Goal: Task Accomplishment & Management: Use online tool/utility

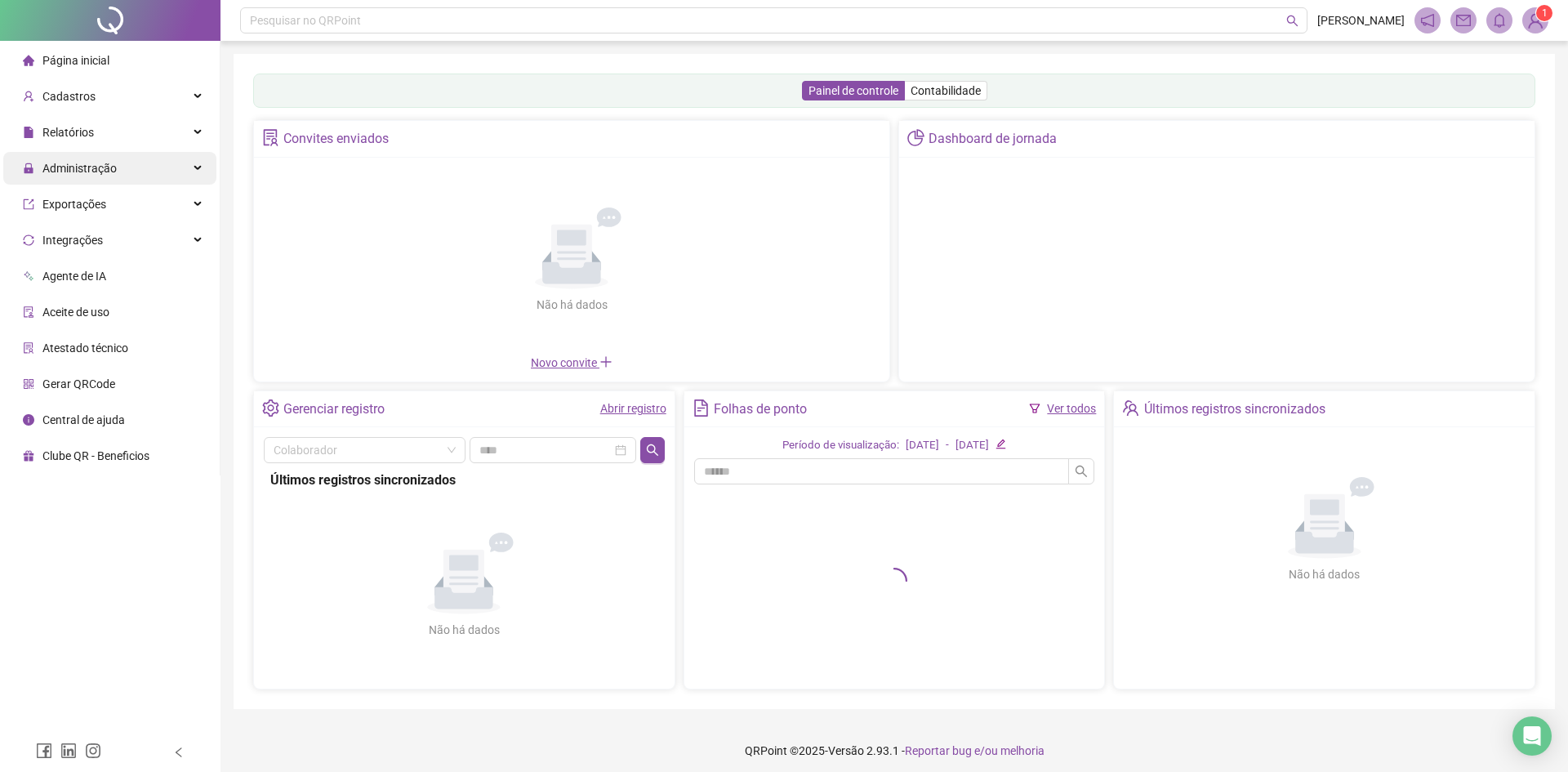
click at [152, 173] on div "Administração" at bounding box center [109, 167] width 213 height 32
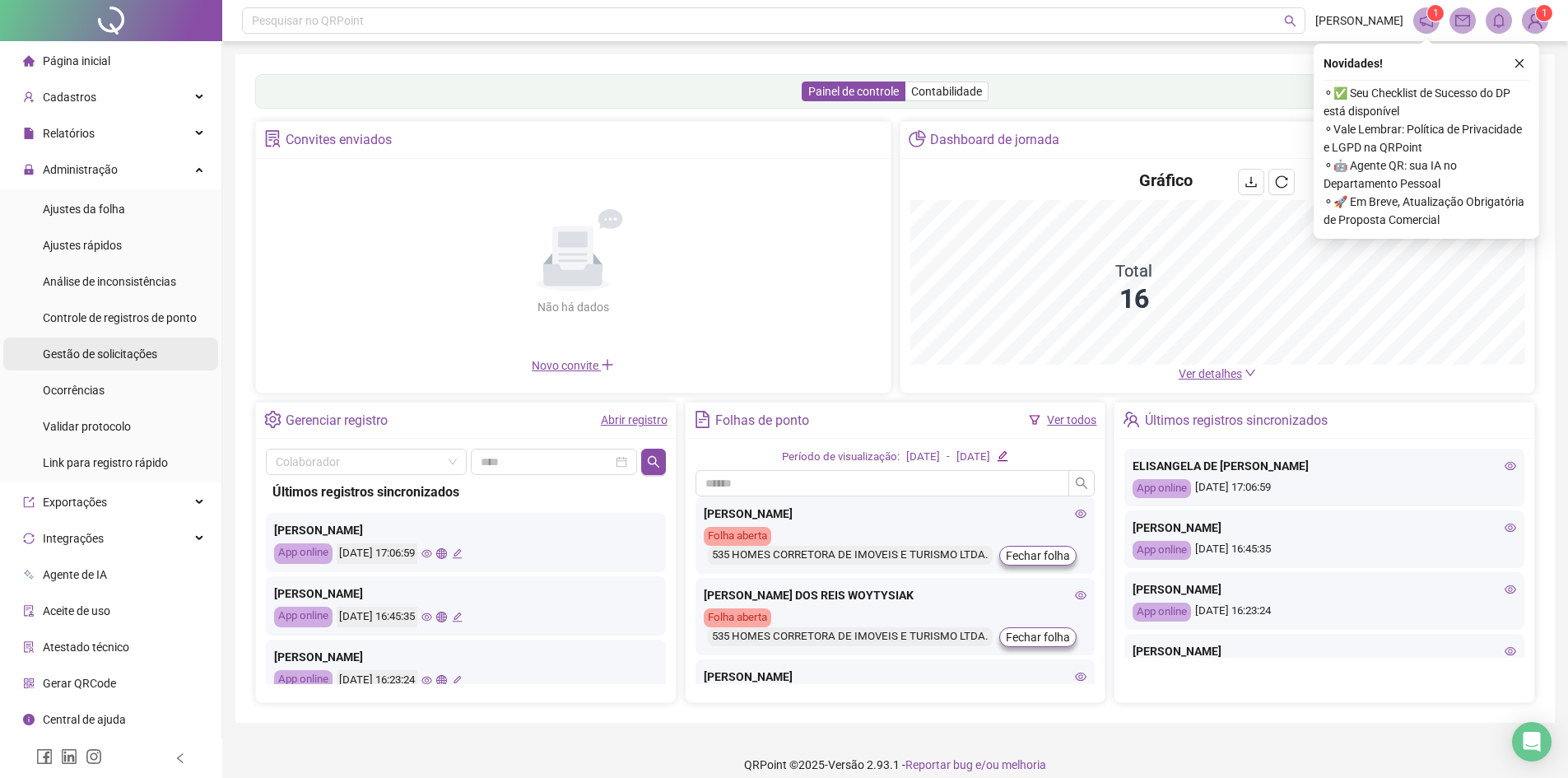
click at [111, 351] on span "Gestão de solicitações" at bounding box center [100, 353] width 115 height 13
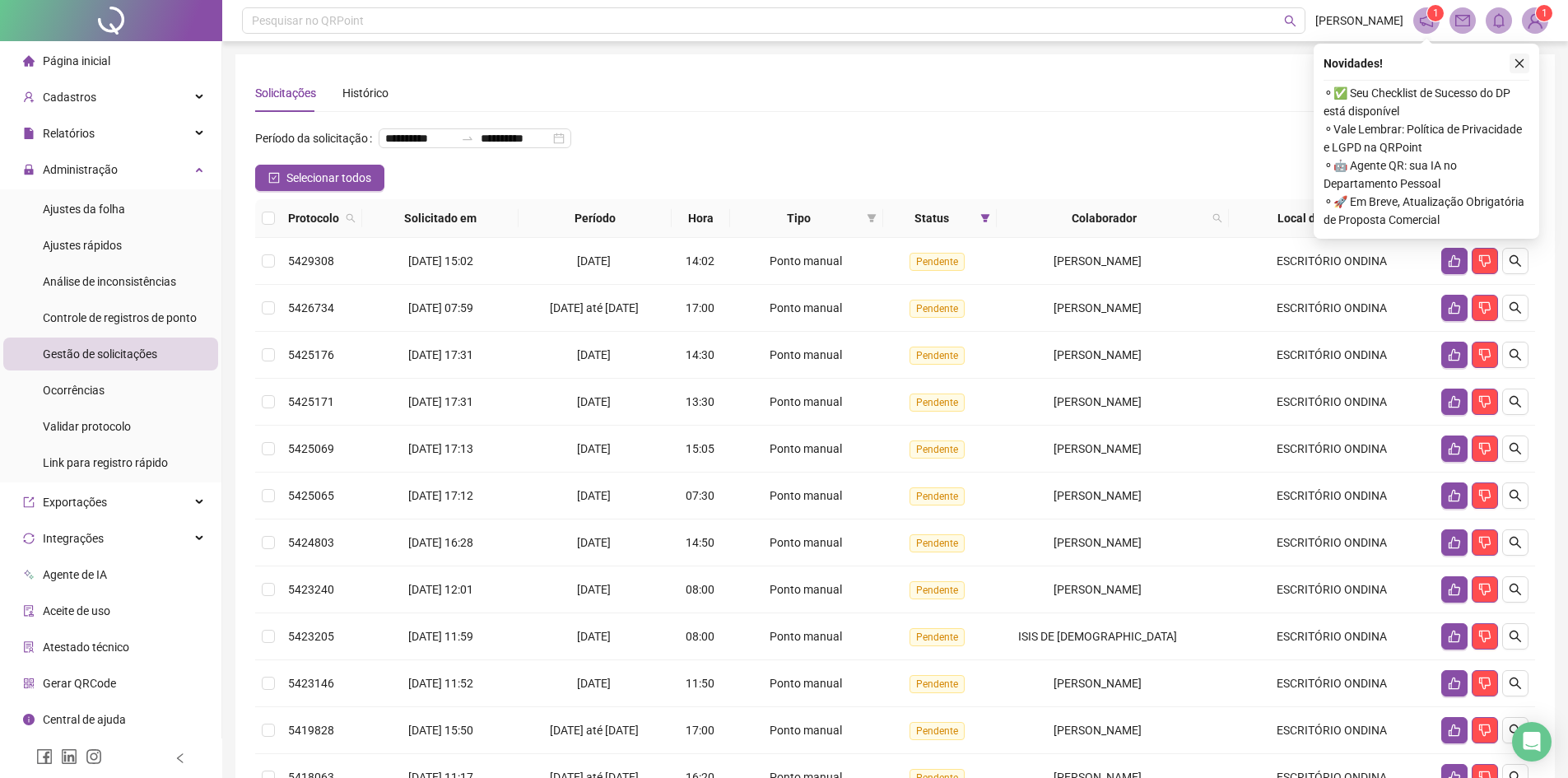
click at [1517, 67] on icon "close" at bounding box center [1519, 63] width 11 height 11
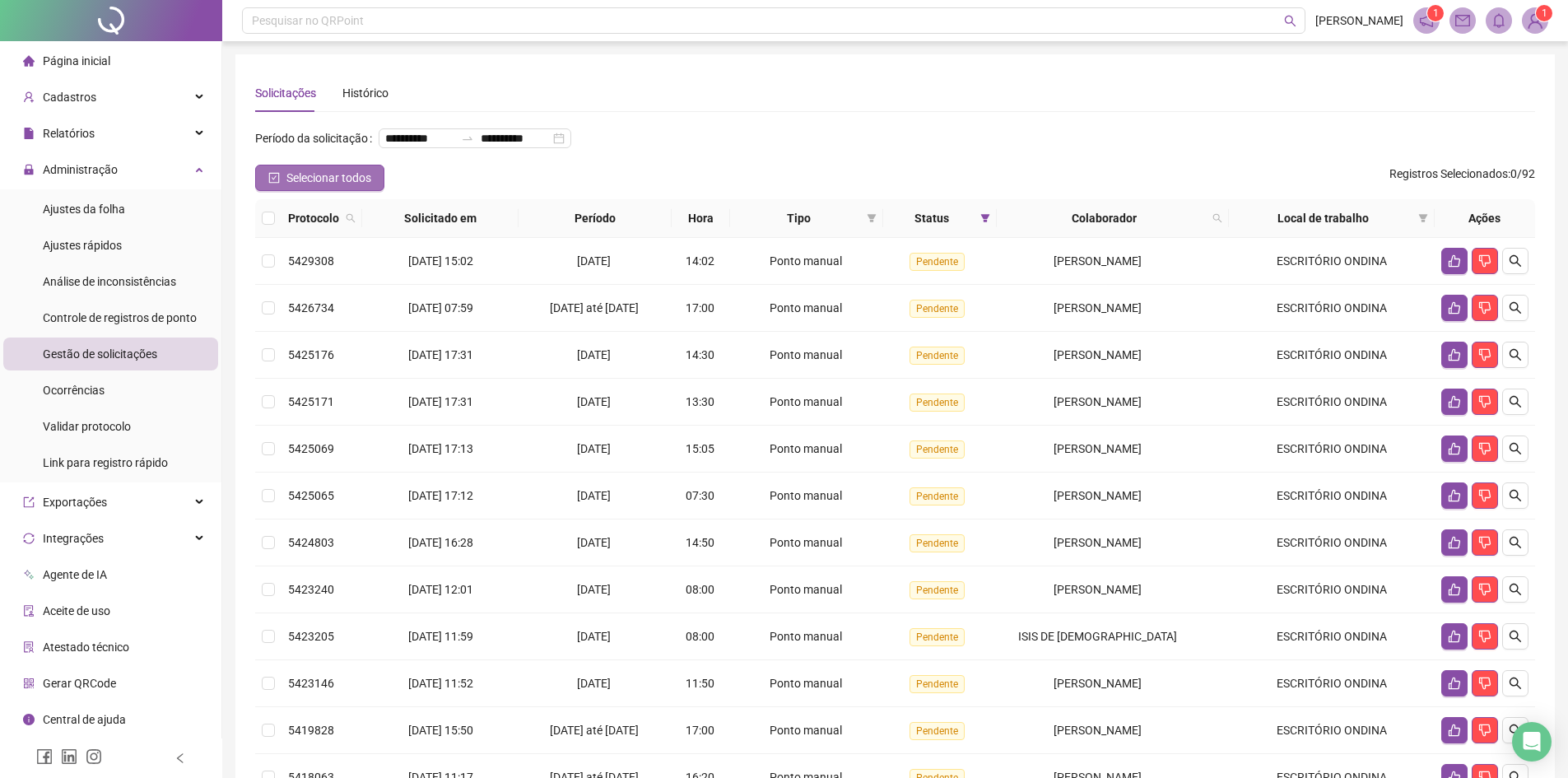
click at [282, 191] on button "Selecionar todos" at bounding box center [320, 178] width 129 height 26
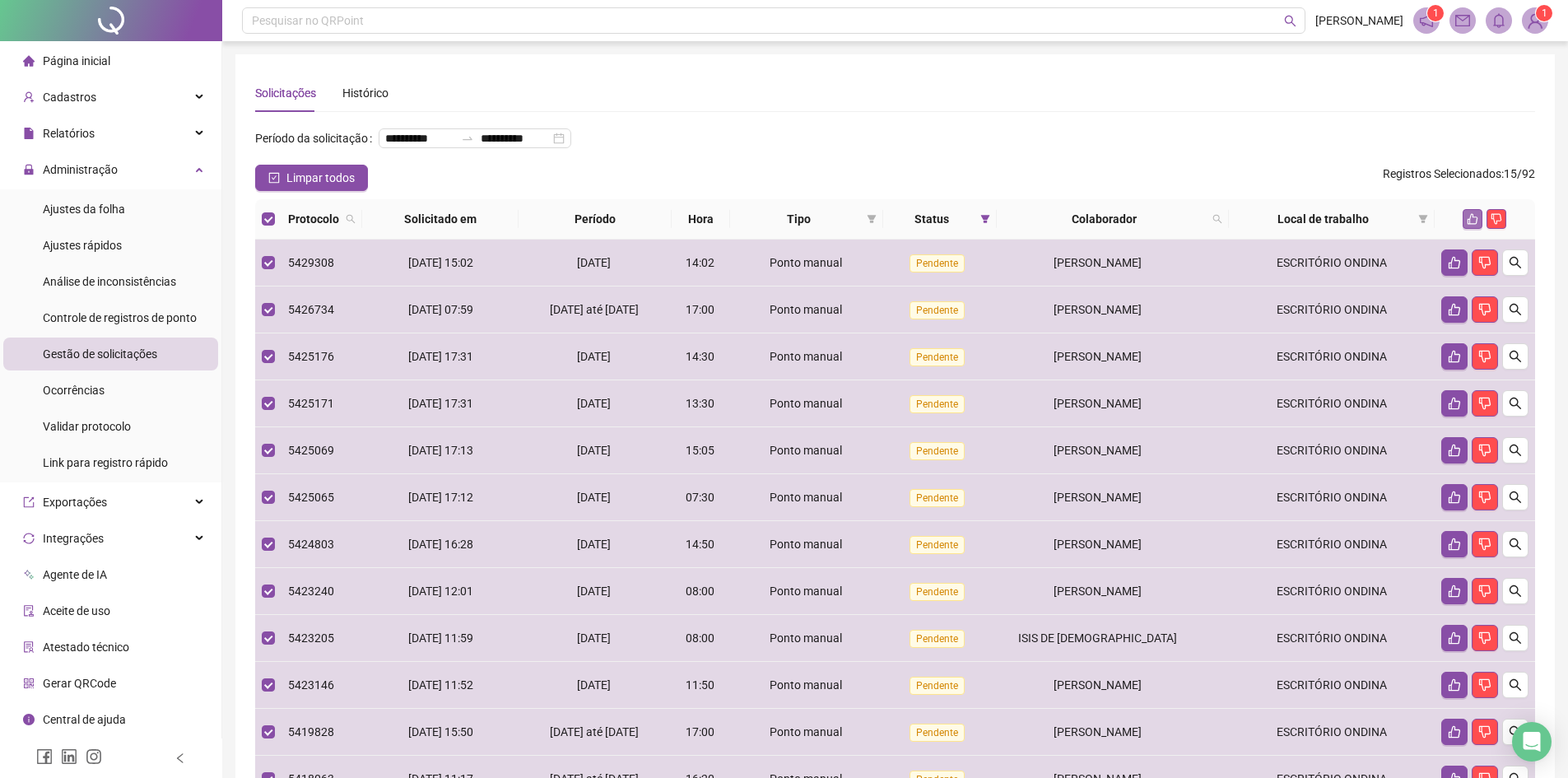
click at [1469, 224] on icon "like" at bounding box center [1472, 218] width 11 height 11
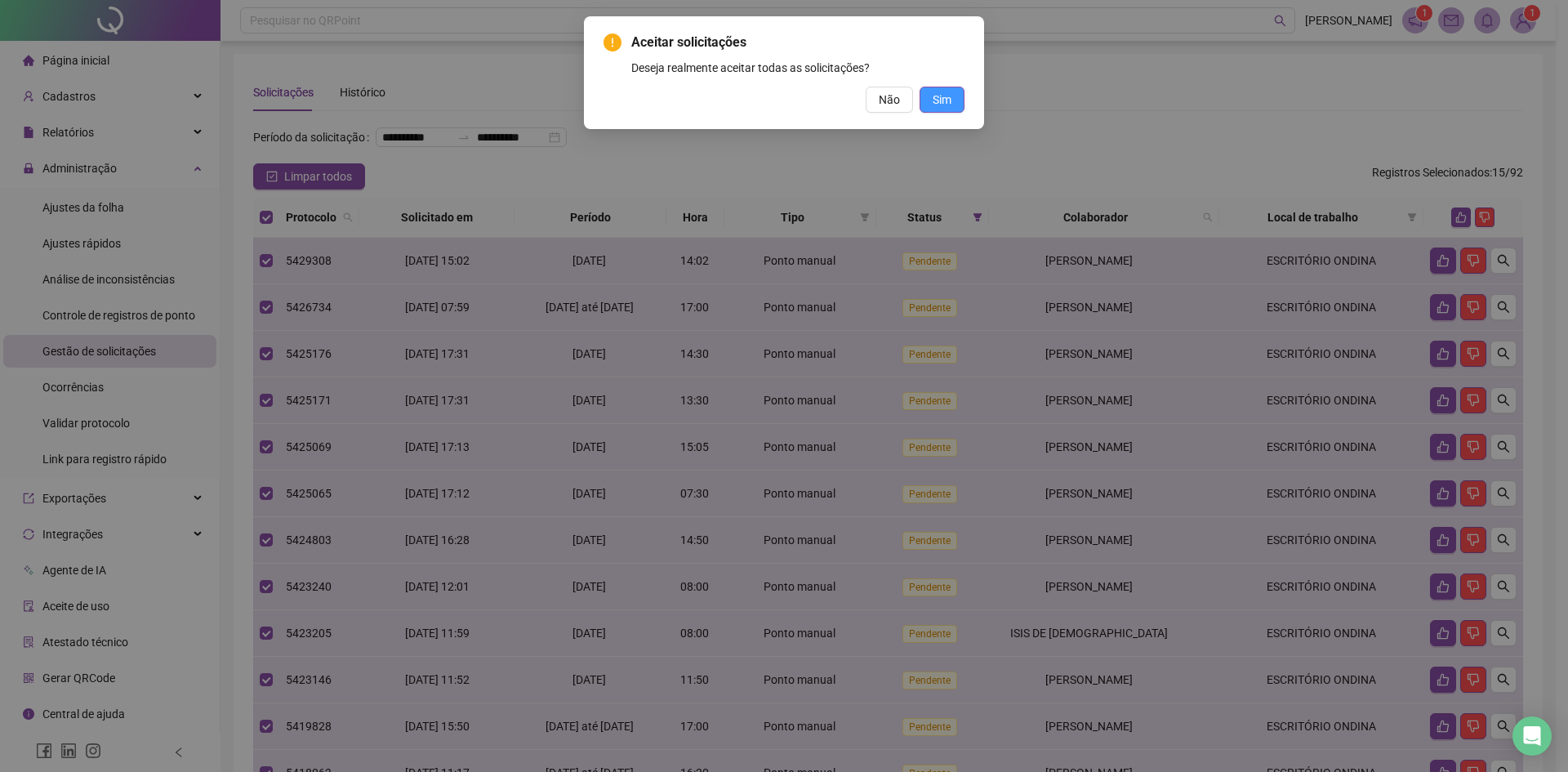
click at [948, 96] on span "Sim" at bounding box center [941, 99] width 18 height 18
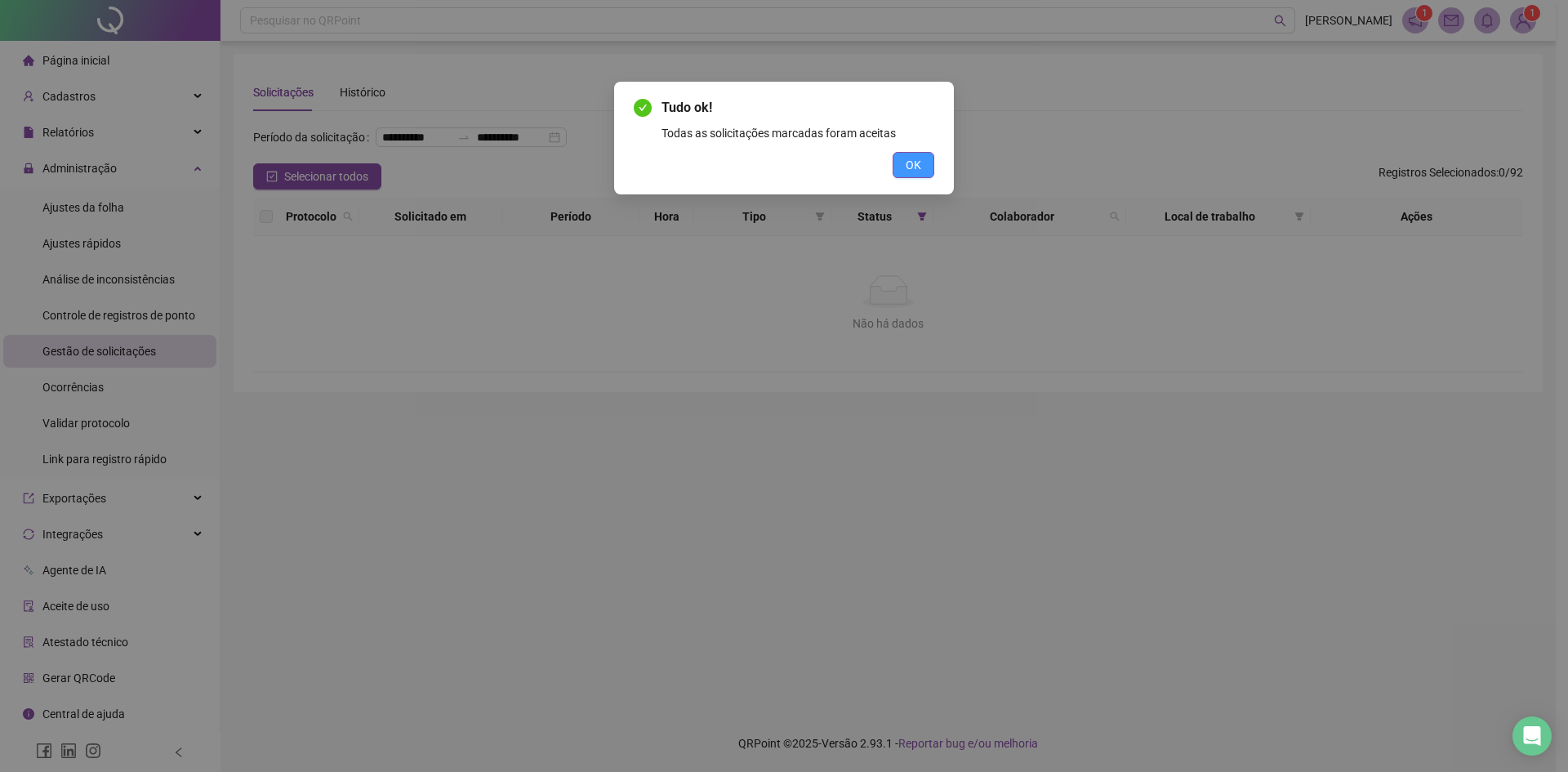
click at [927, 166] on button "OK" at bounding box center [914, 165] width 42 height 26
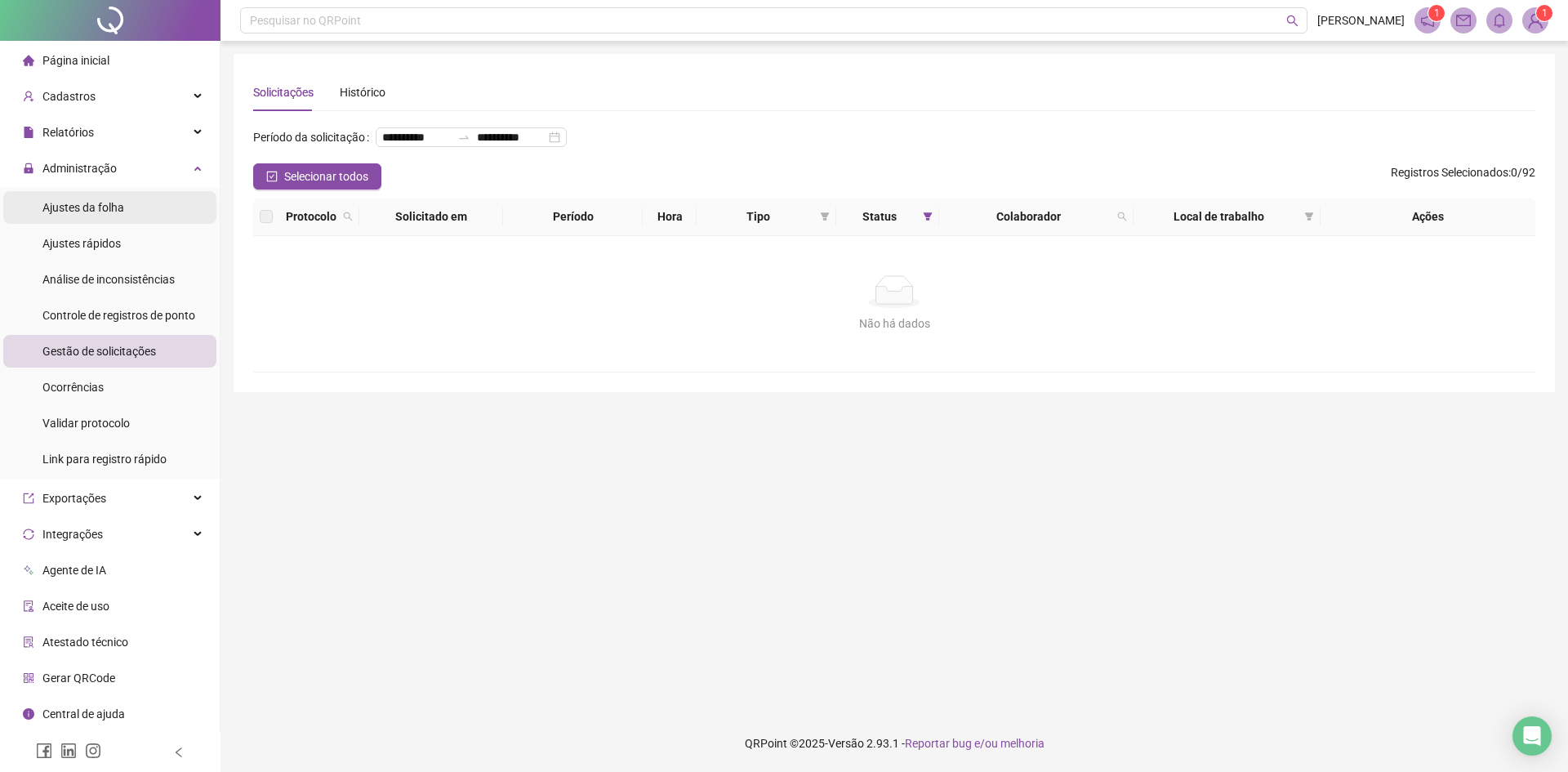
click at [91, 201] on span "Ajustes da folha" at bounding box center [82, 207] width 81 height 13
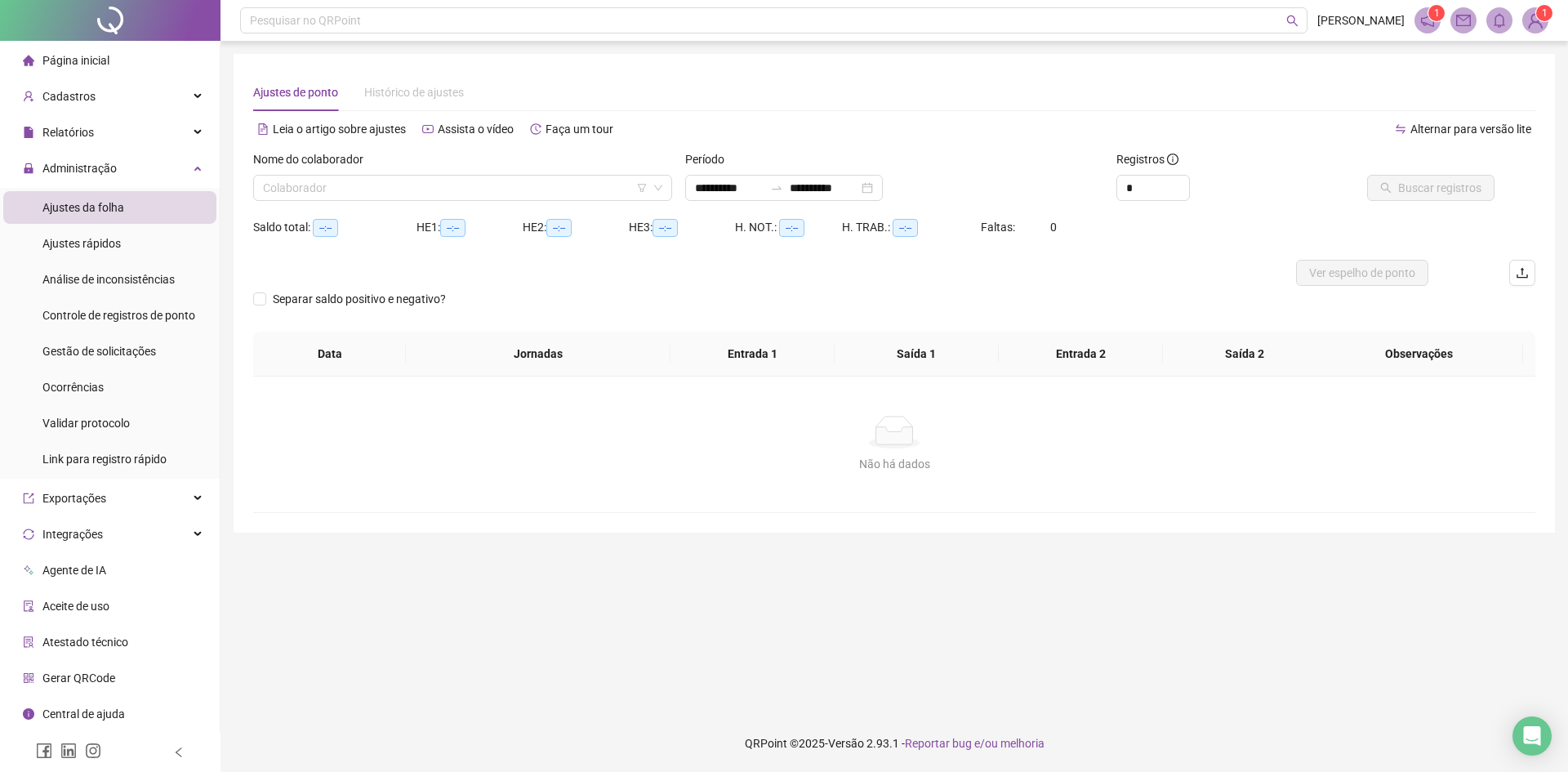
type input "**********"
click at [524, 171] on div "Nome do colaborador" at bounding box center [463, 163] width 419 height 25
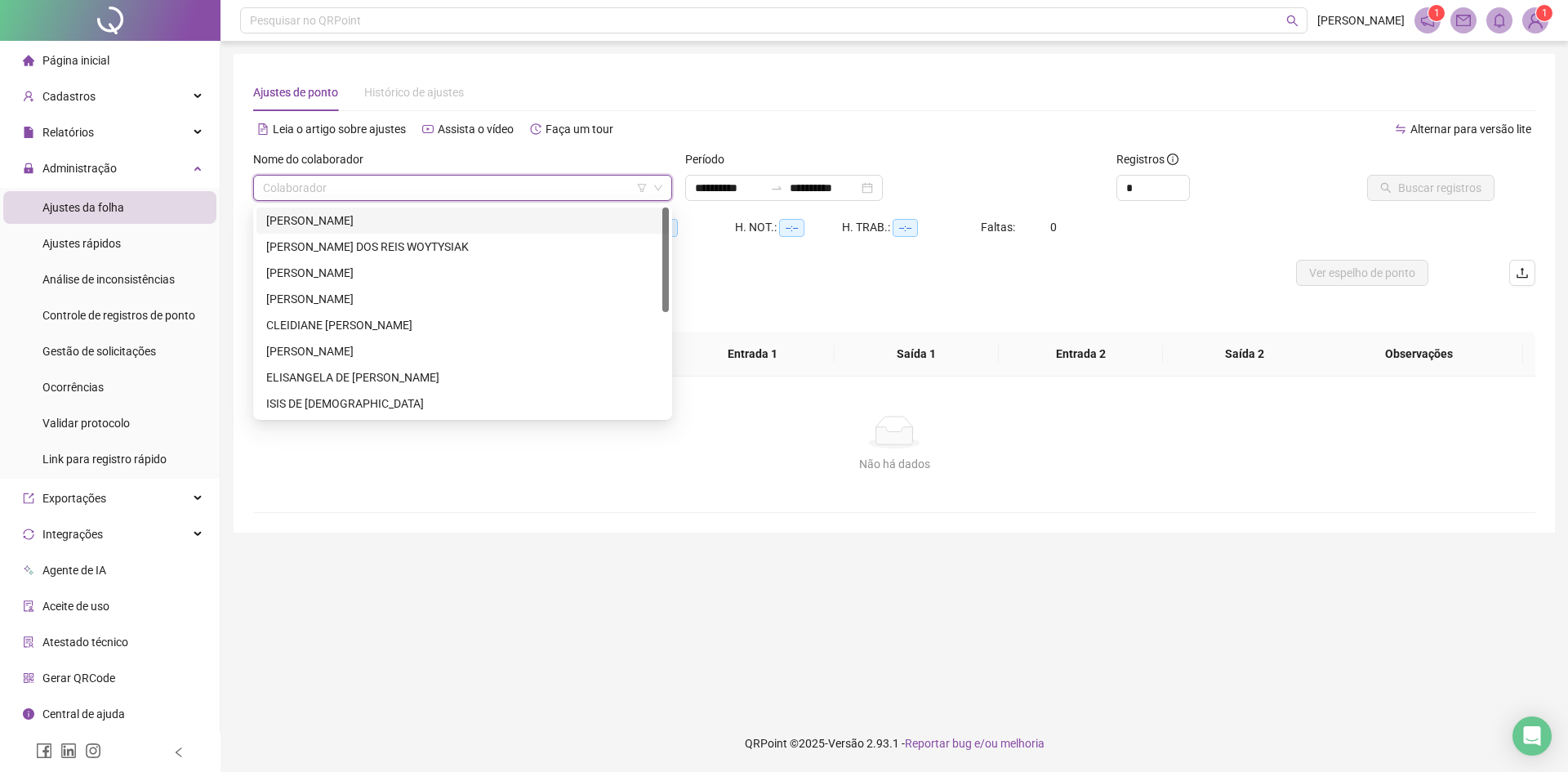
click at [521, 194] on input "search" at bounding box center [455, 188] width 385 height 25
click at [468, 227] on div "[PERSON_NAME]" at bounding box center [463, 220] width 392 height 18
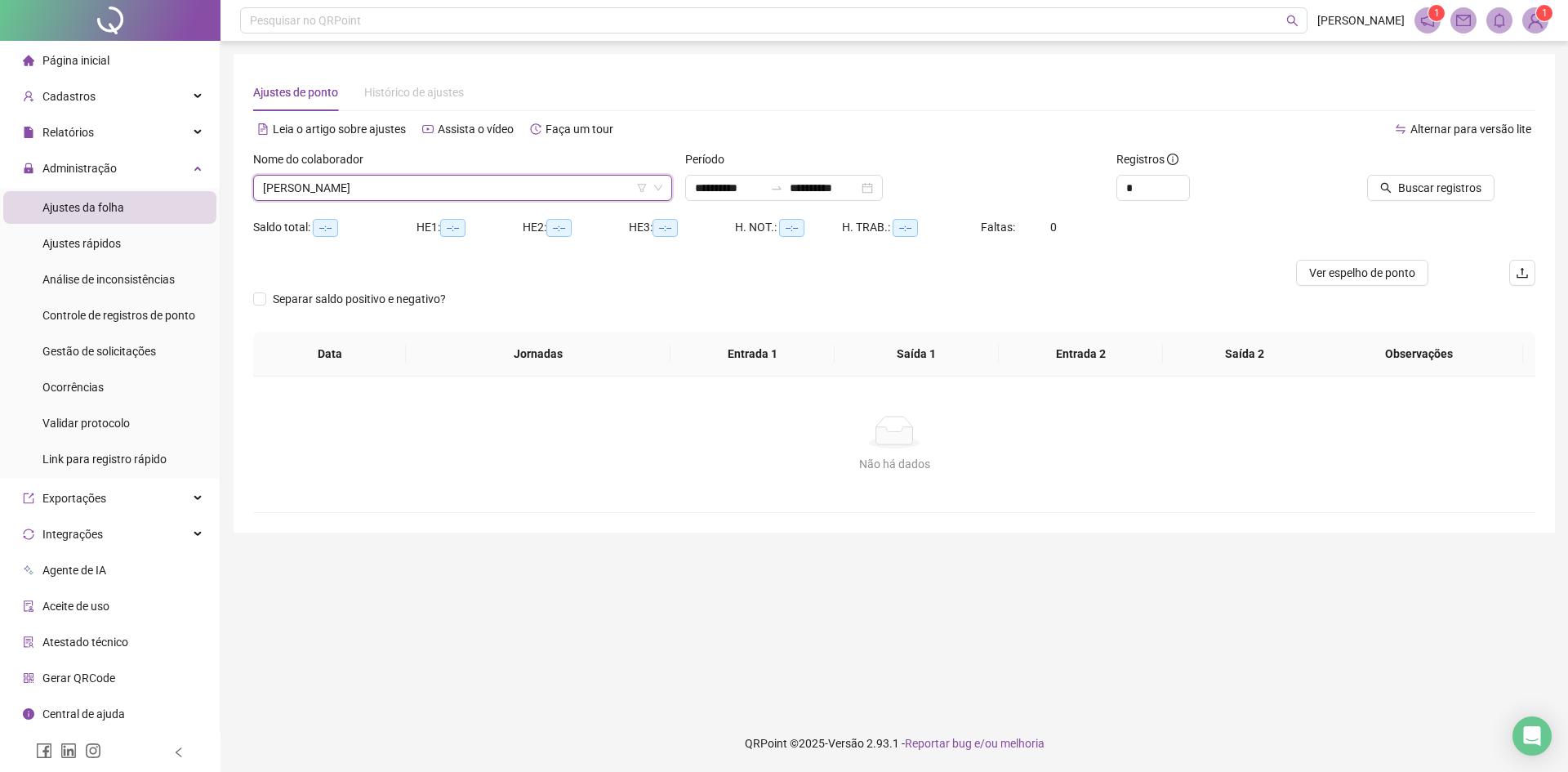
click at [1443, 203] on div "Buscar registros" at bounding box center [1434, 182] width 215 height 64
click at [1438, 187] on span "Buscar registros" at bounding box center [1439, 188] width 83 height 18
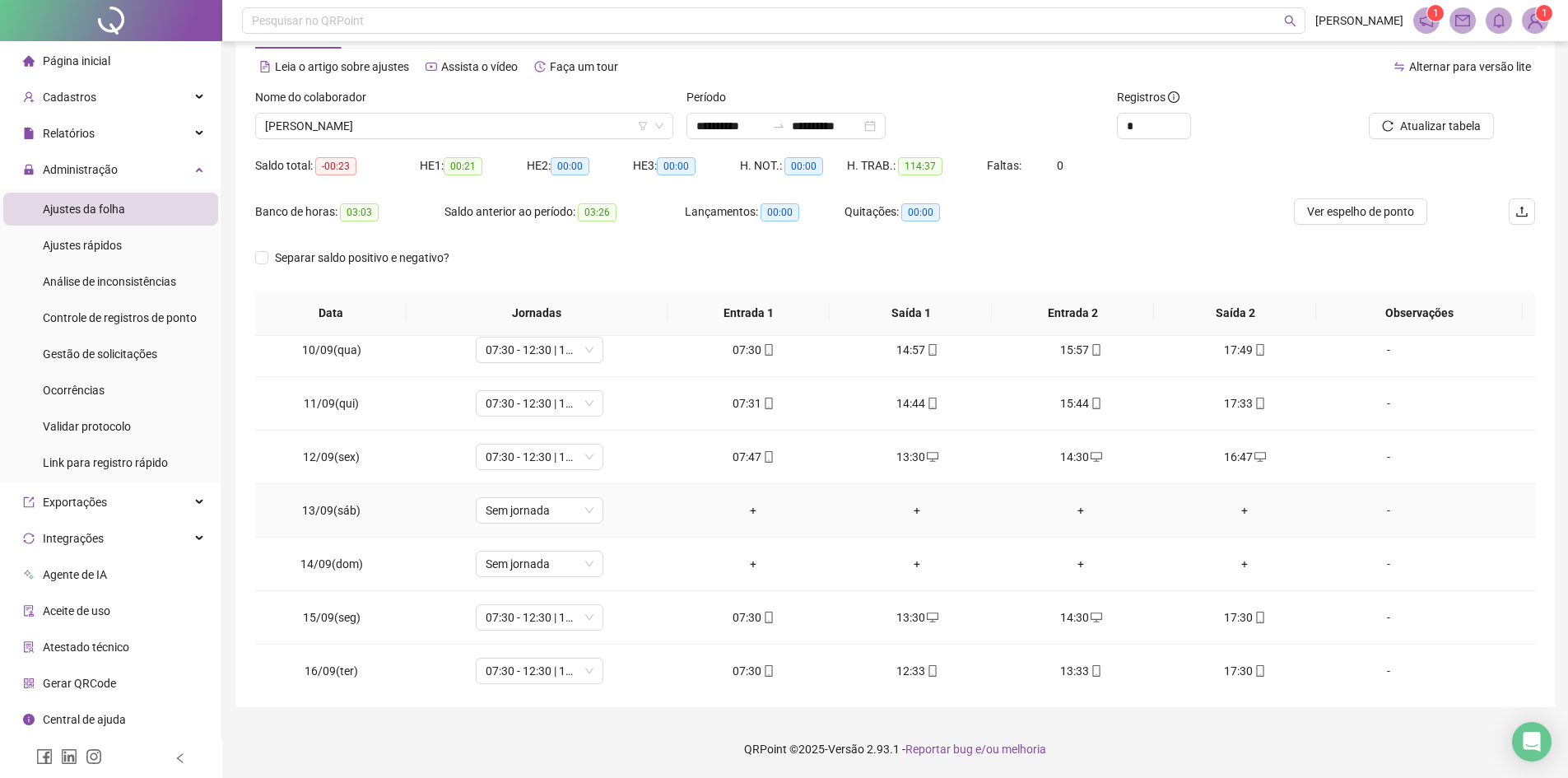
scroll to position [558, 0]
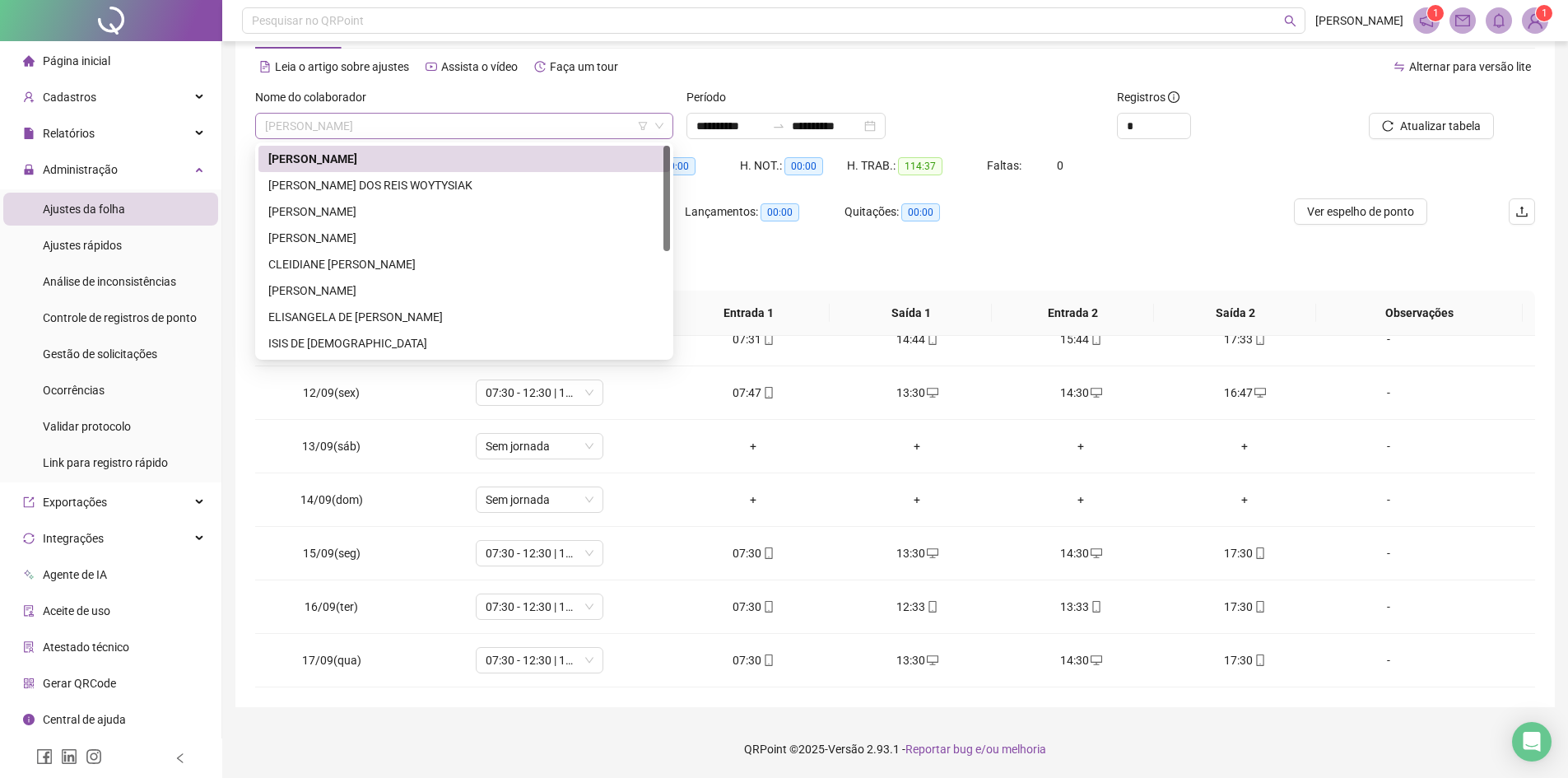
click at [479, 130] on span "[PERSON_NAME]" at bounding box center [464, 126] width 398 height 25
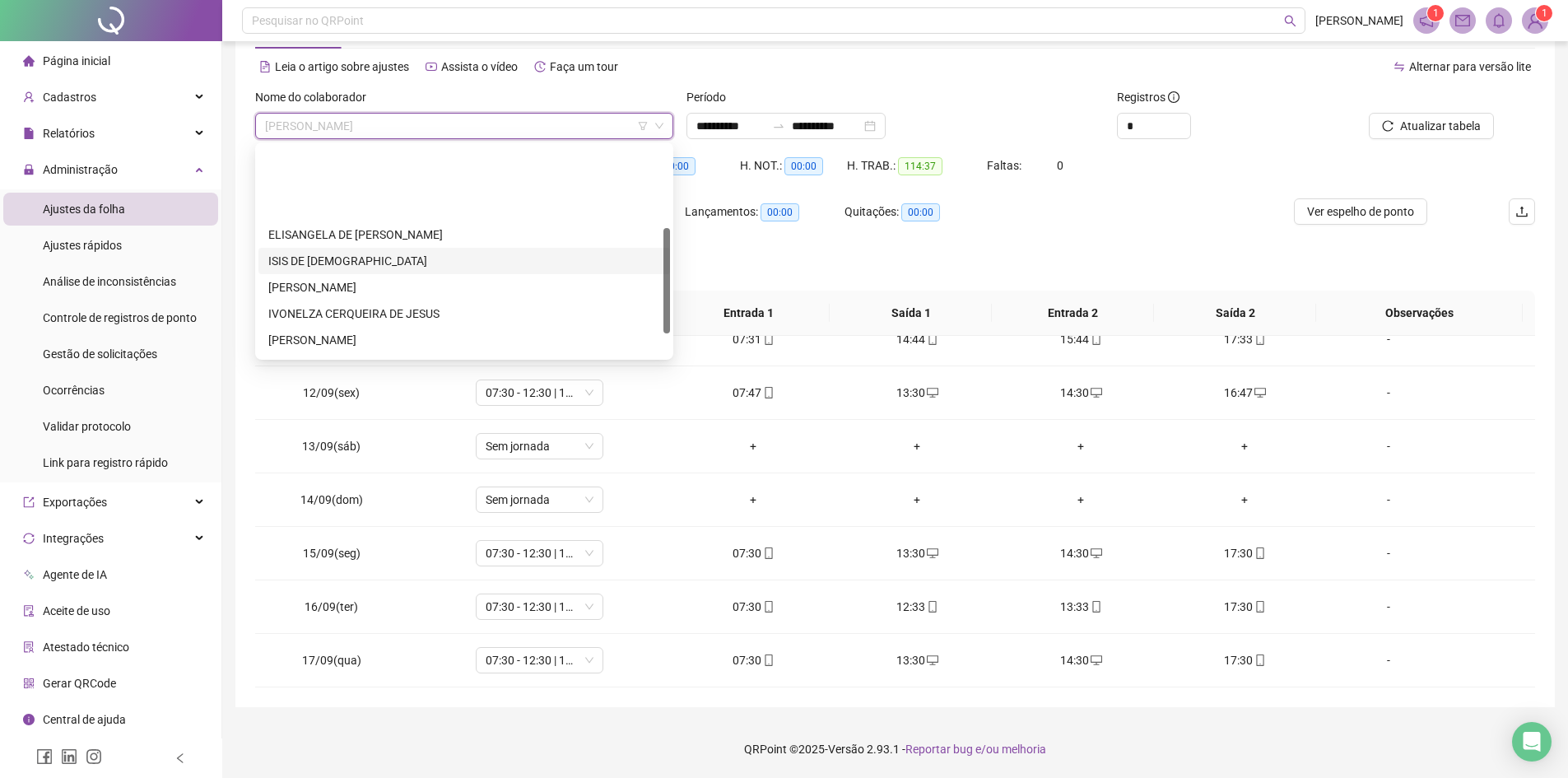
scroll to position [211, 0]
click at [358, 297] on div "[PERSON_NAME]" at bounding box center [464, 291] width 392 height 19
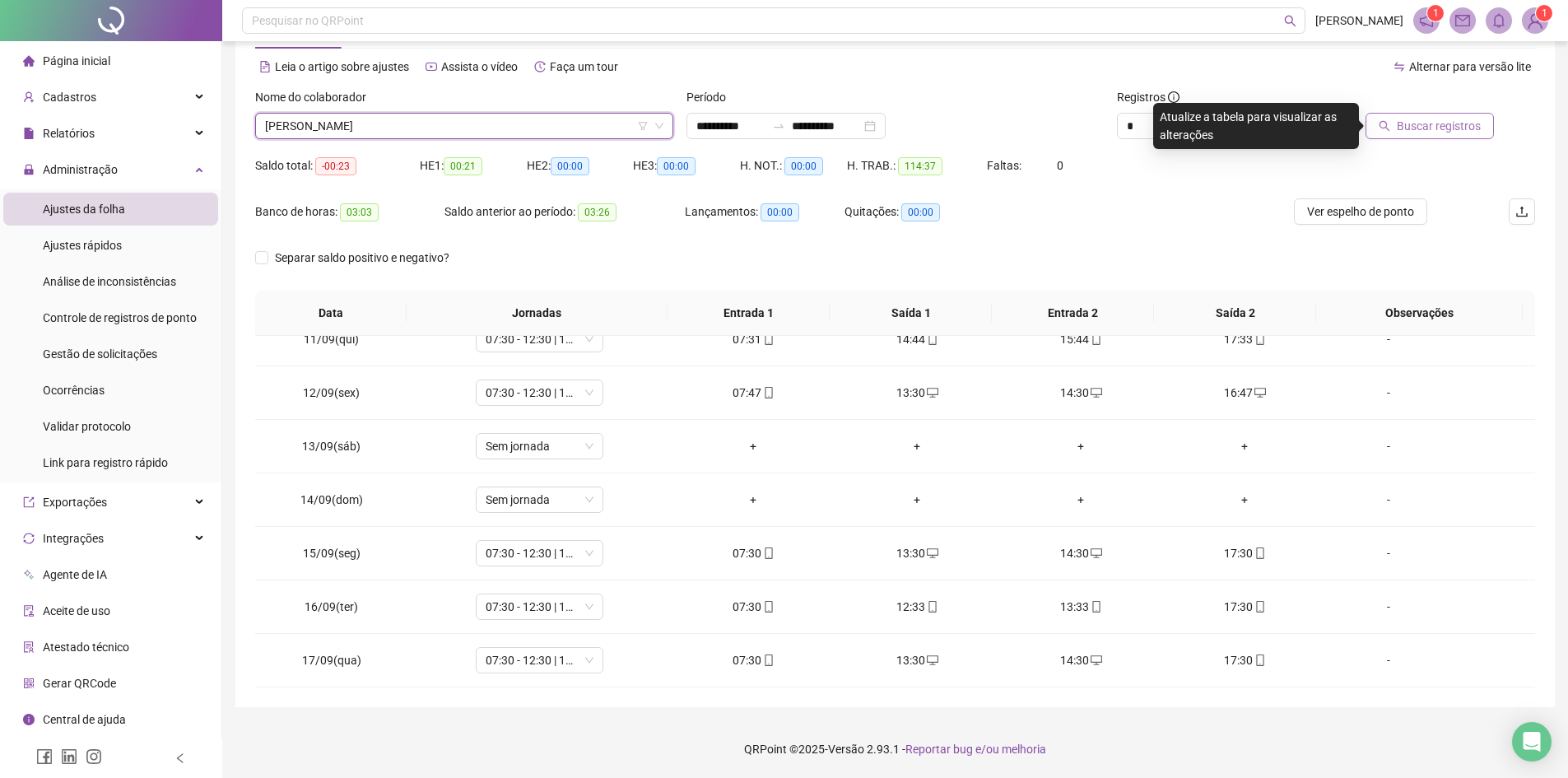
click at [1451, 128] on span "Buscar registros" at bounding box center [1438, 125] width 84 height 19
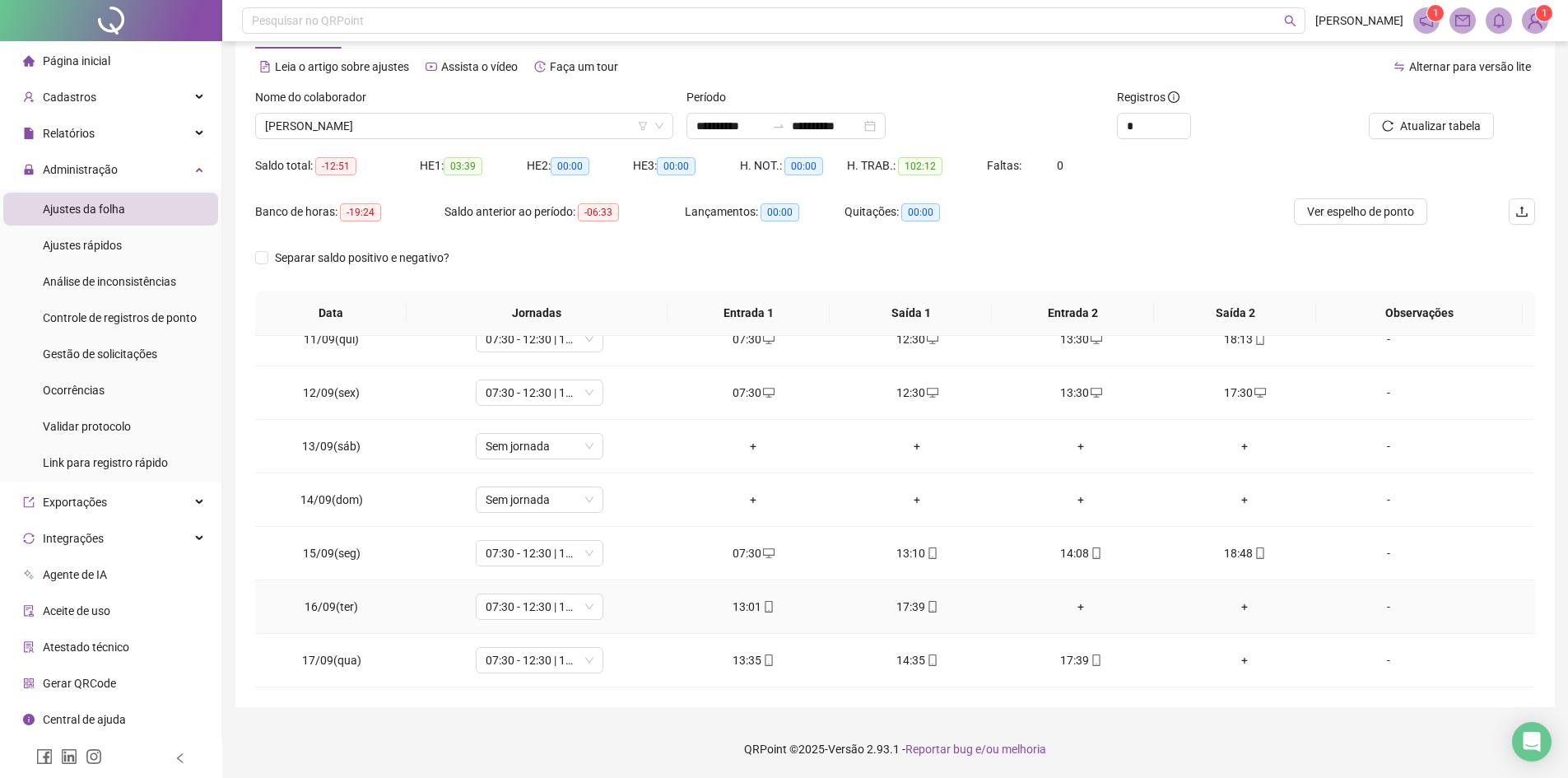
click at [1073, 602] on div "+" at bounding box center [1081, 607] width 138 height 19
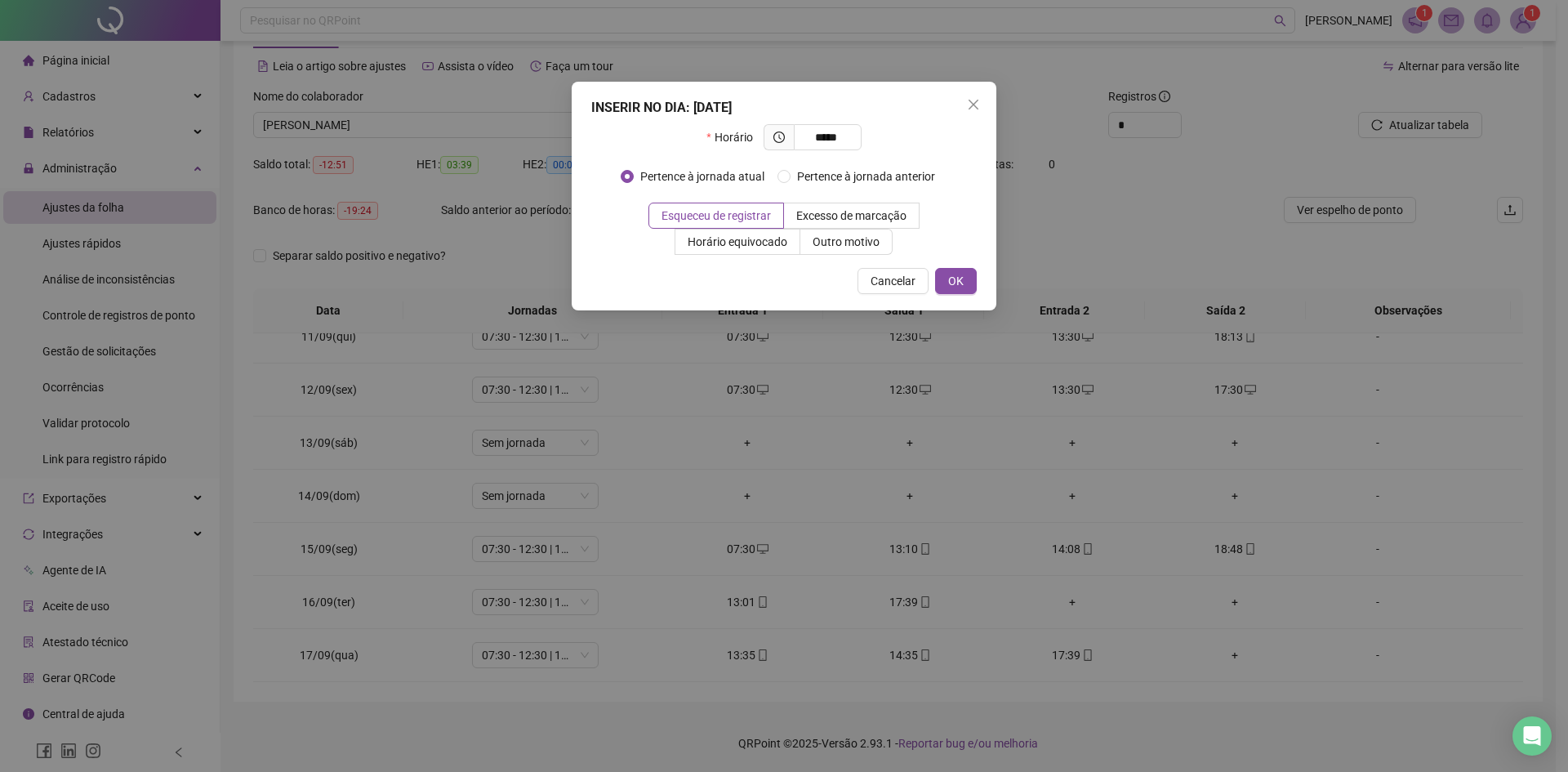
type input "*****"
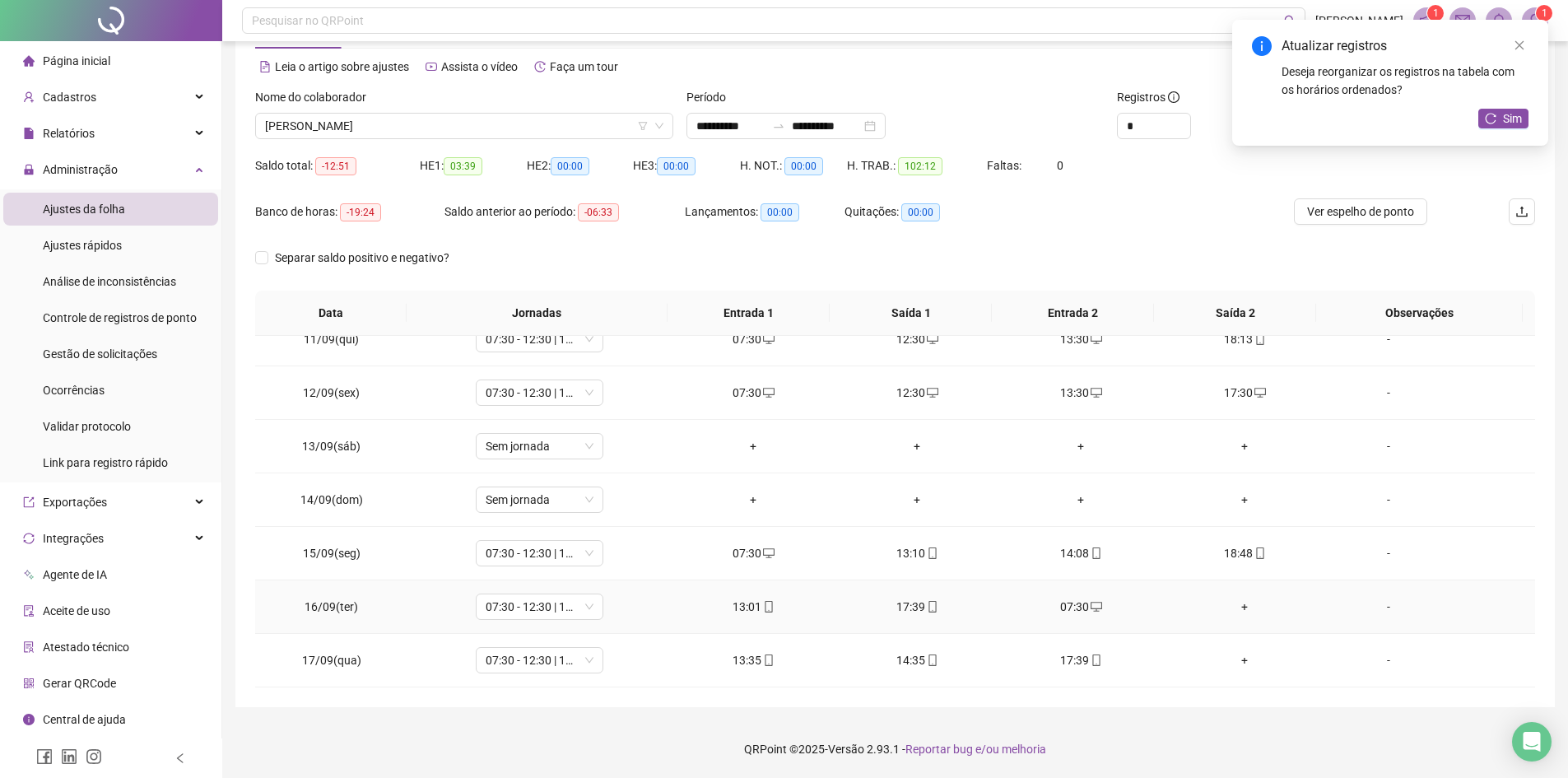
click at [1251, 616] on td "+" at bounding box center [1244, 607] width 163 height 54
click at [1243, 612] on div "+" at bounding box center [1245, 607] width 138 height 19
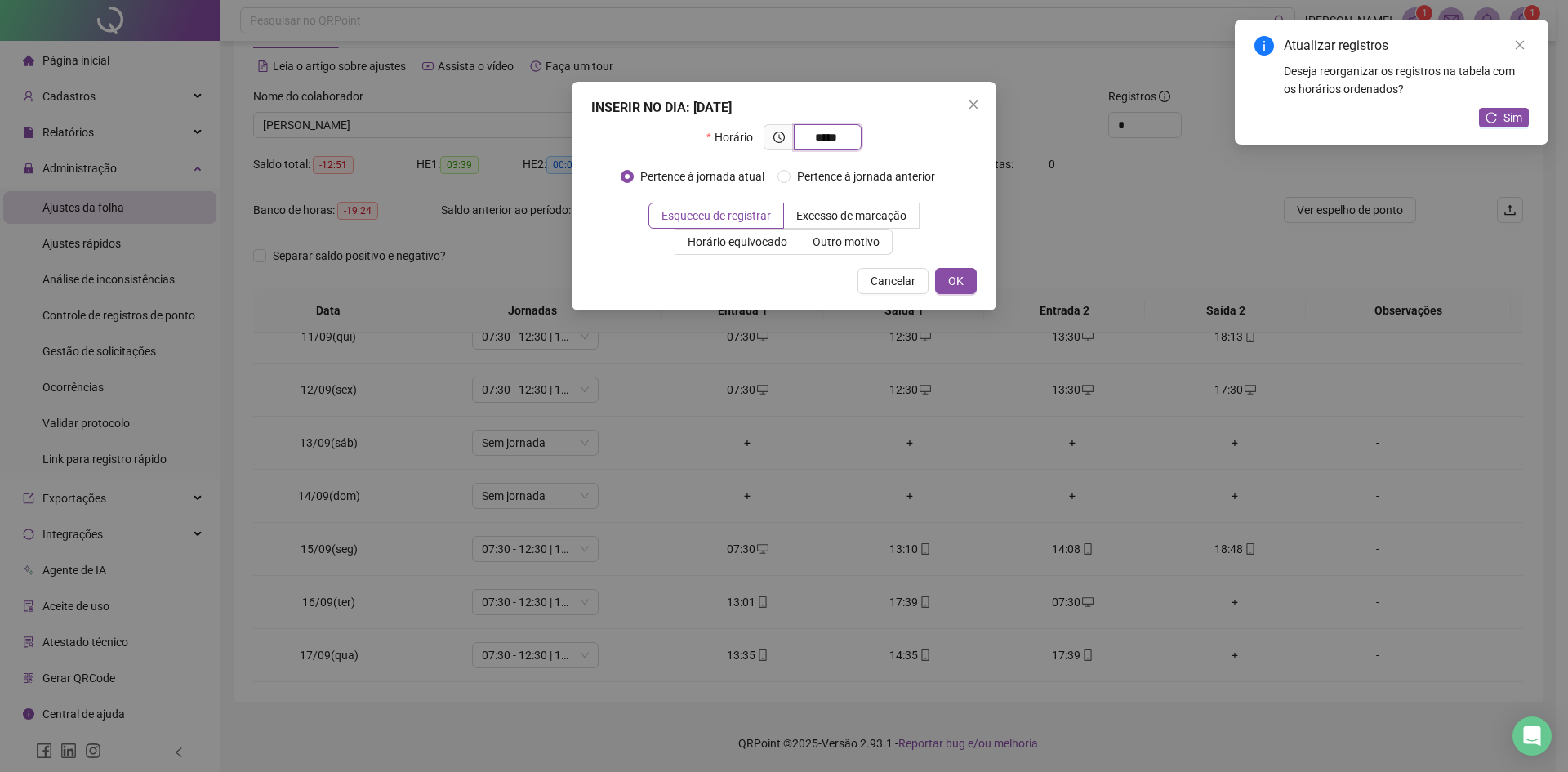
type input "*****"
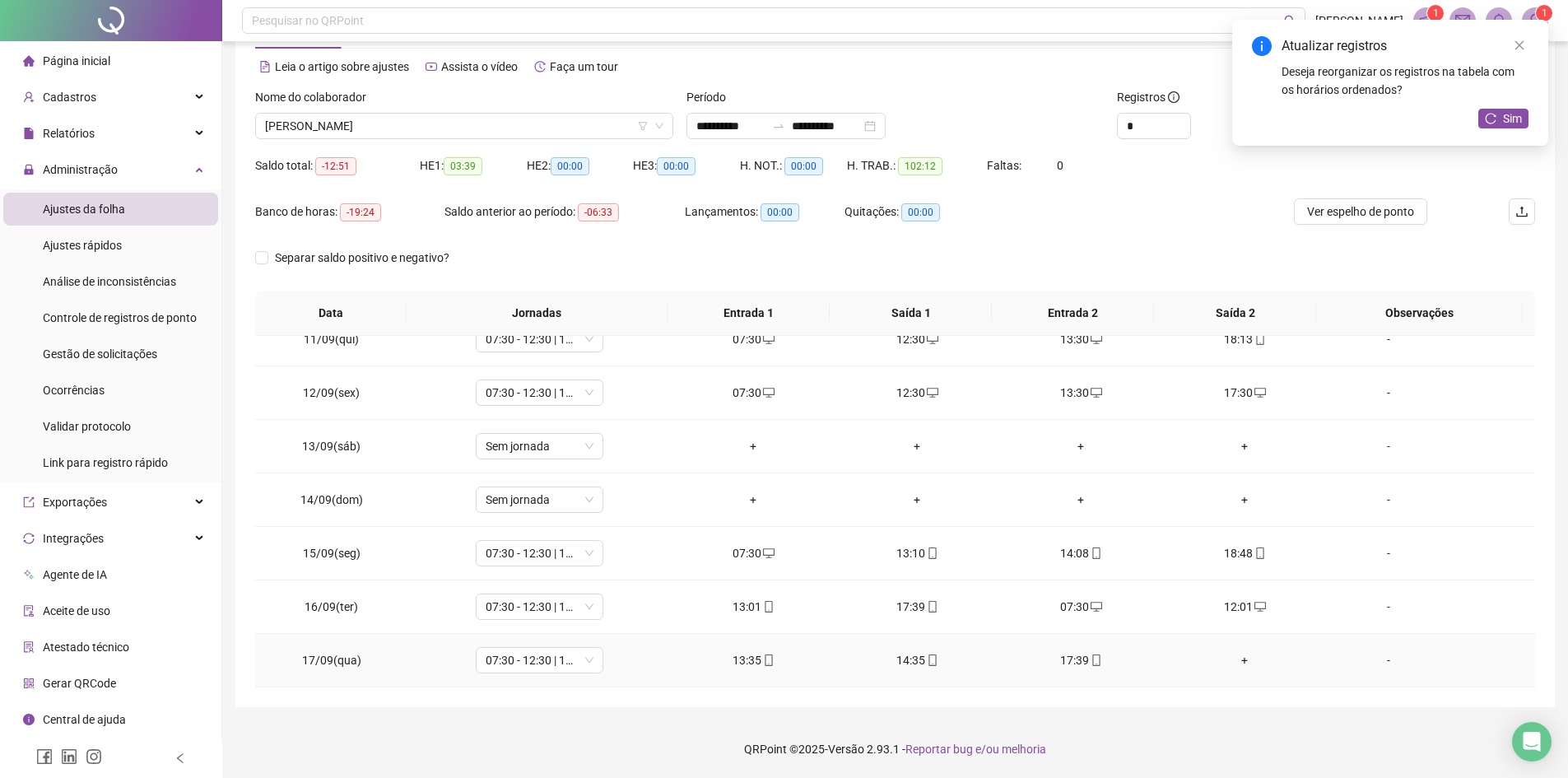
click at [1236, 663] on div "+" at bounding box center [1245, 660] width 138 height 19
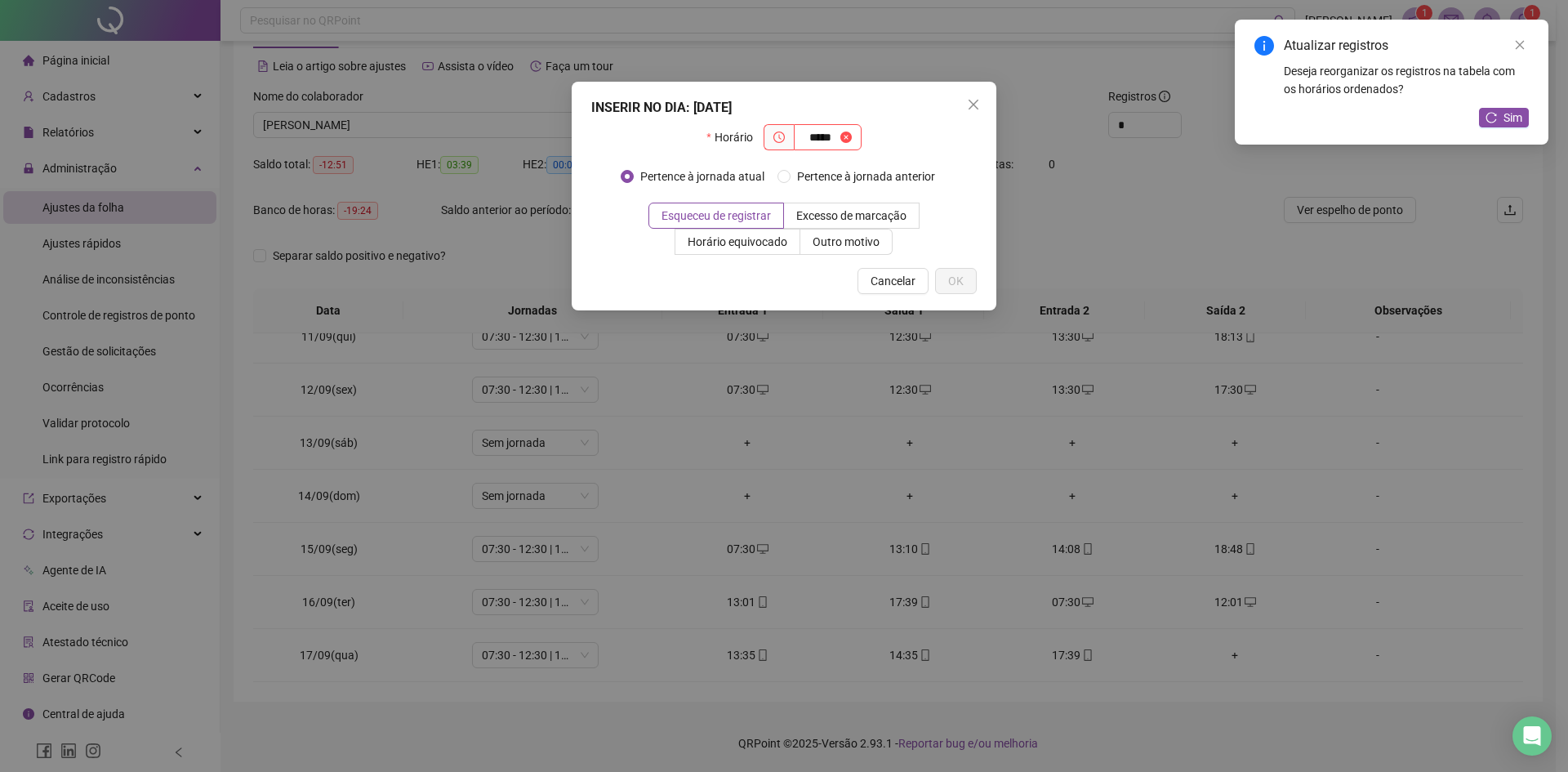
type input "*****"
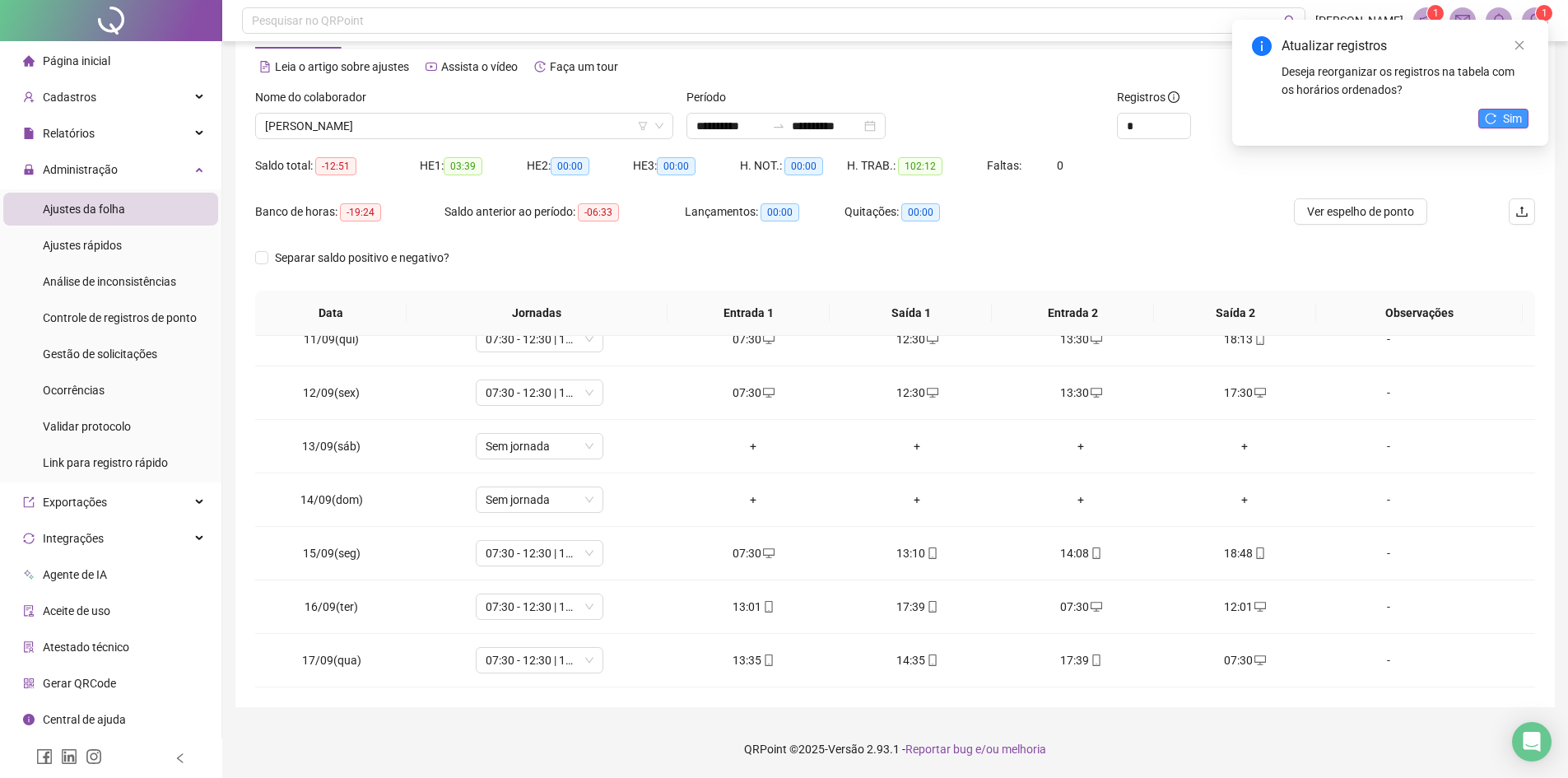
click at [1496, 119] on icon "reload" at bounding box center [1489, 118] width 11 height 11
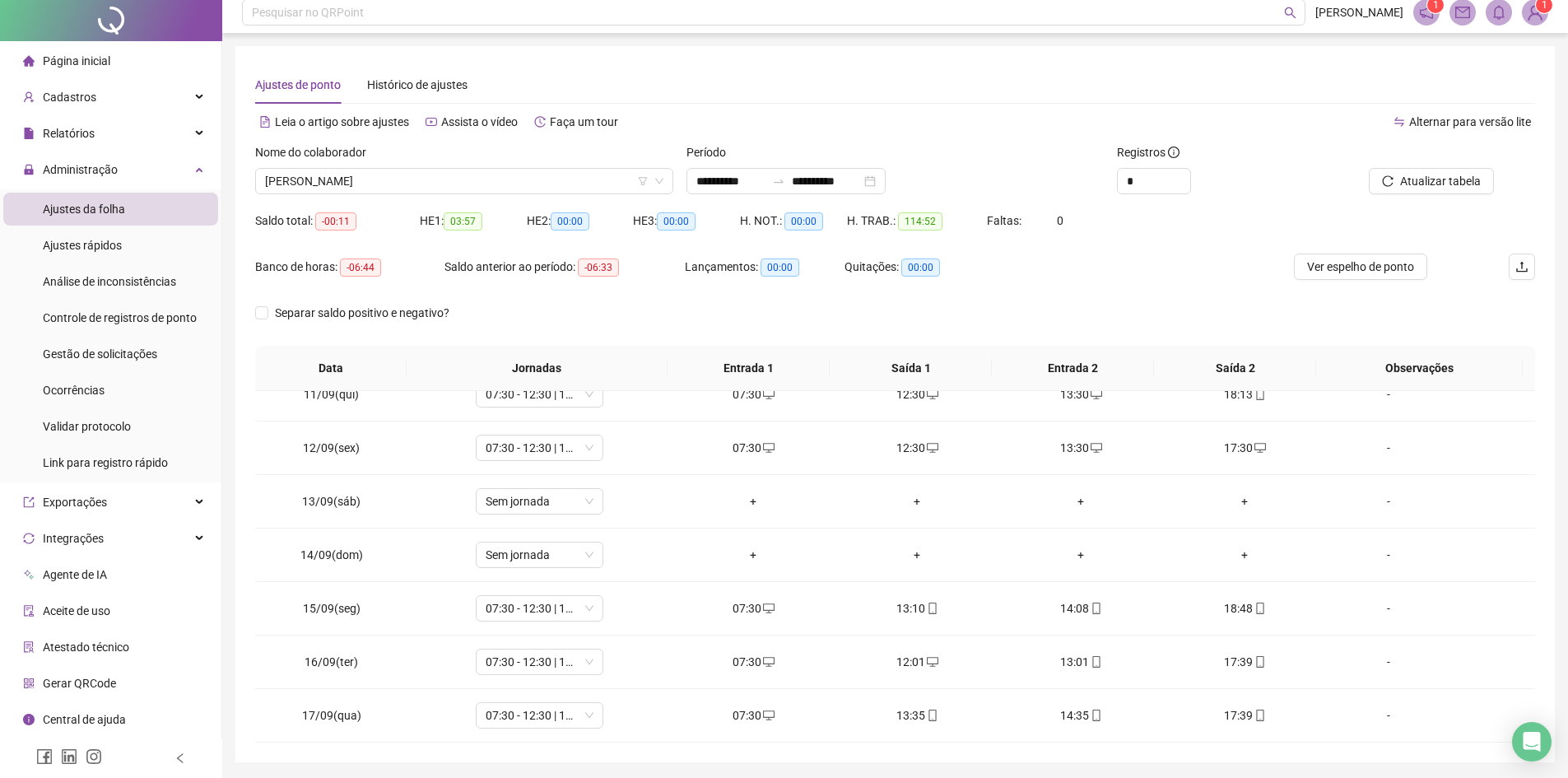
scroll to position [0, 0]
